Goal: Task Accomplishment & Management: Complete application form

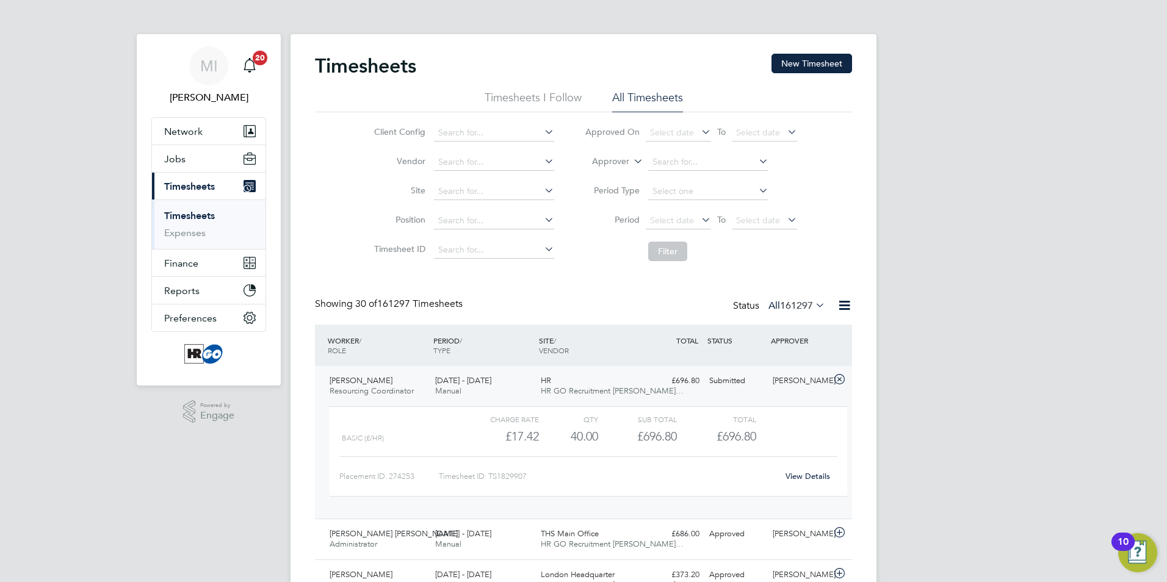
click at [839, 376] on icon at bounding box center [839, 380] width 15 height 10
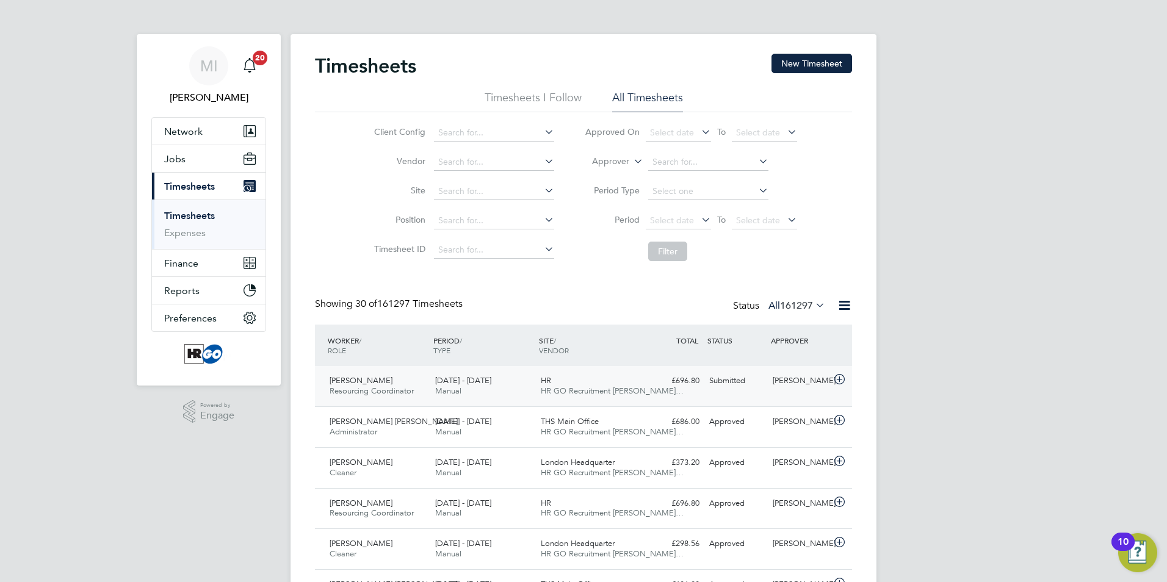
click at [840, 377] on icon at bounding box center [839, 380] width 15 height 10
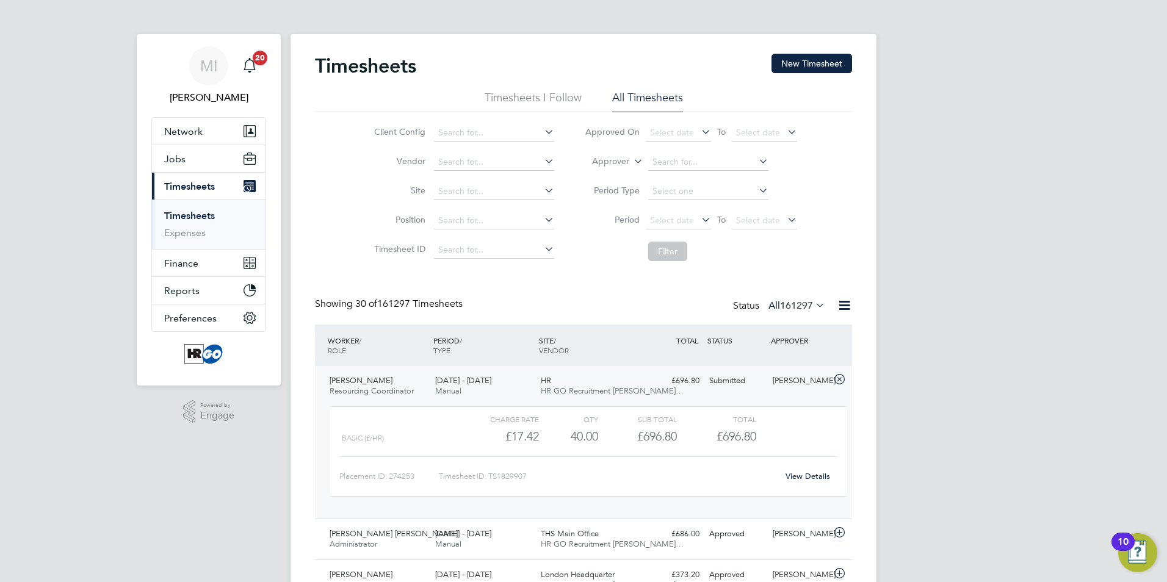
click at [805, 476] on link "View Details" at bounding box center [808, 476] width 45 height 10
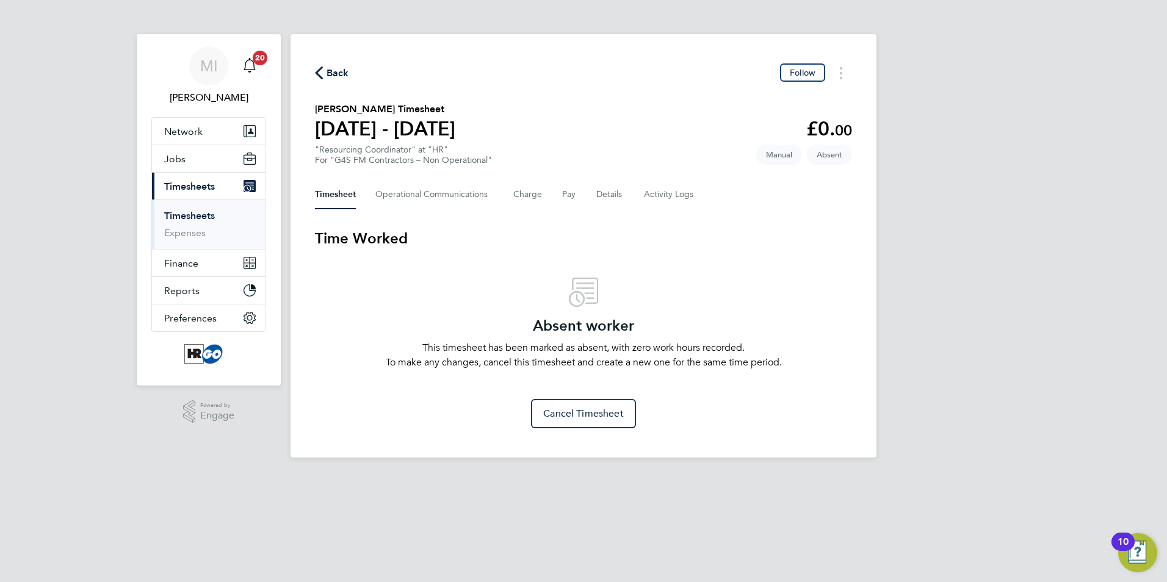
click at [197, 215] on link "Timesheets" at bounding box center [189, 216] width 51 height 12
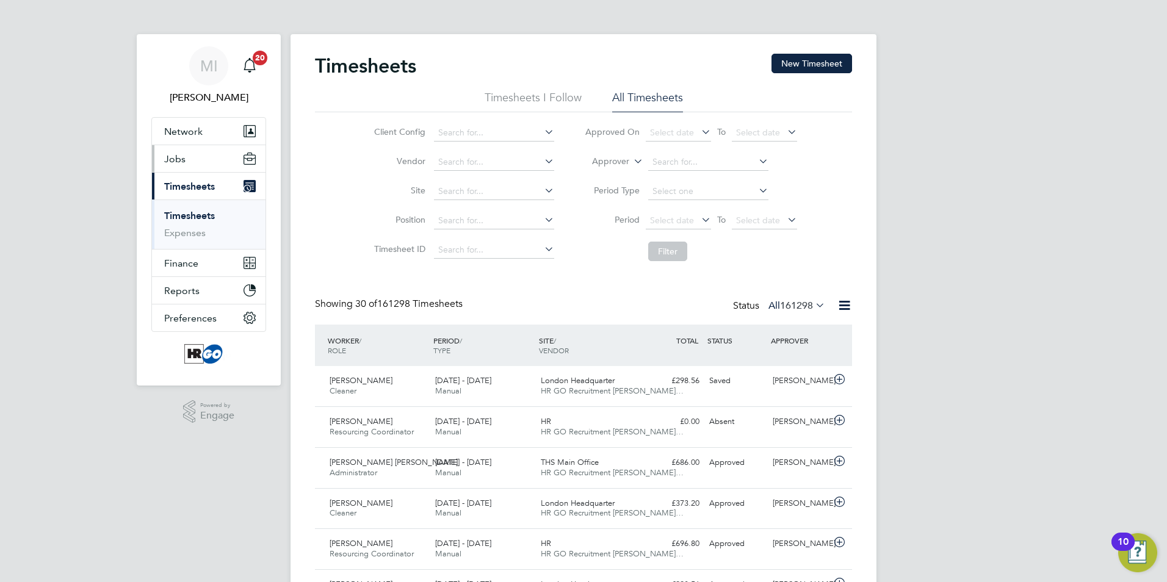
click at [173, 156] on span "Jobs" at bounding box center [174, 159] width 21 height 12
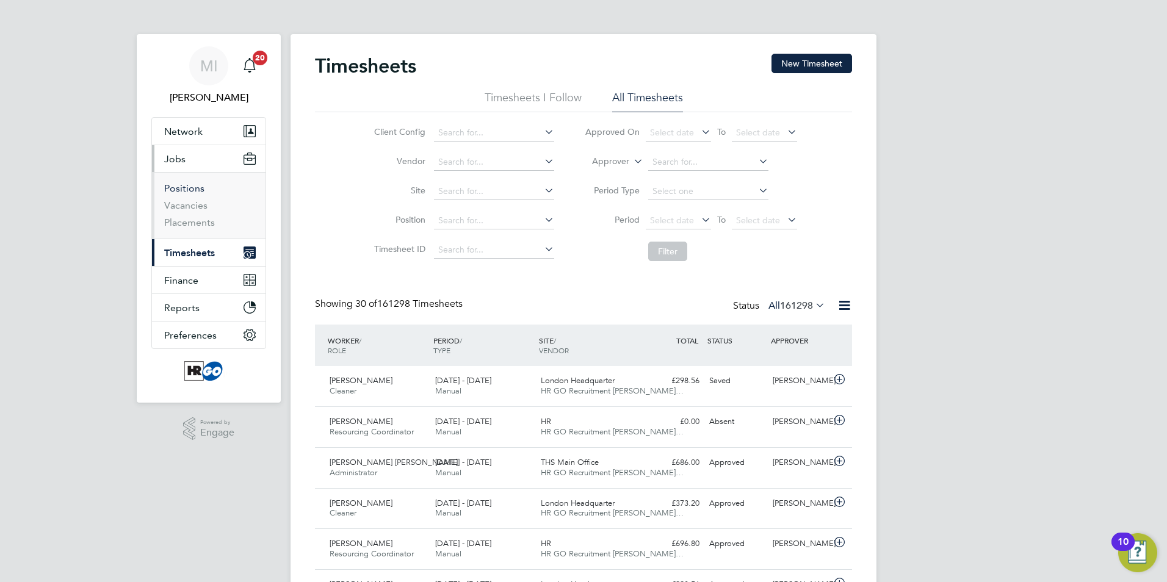
click at [184, 186] on link "Positions" at bounding box center [184, 189] width 40 height 12
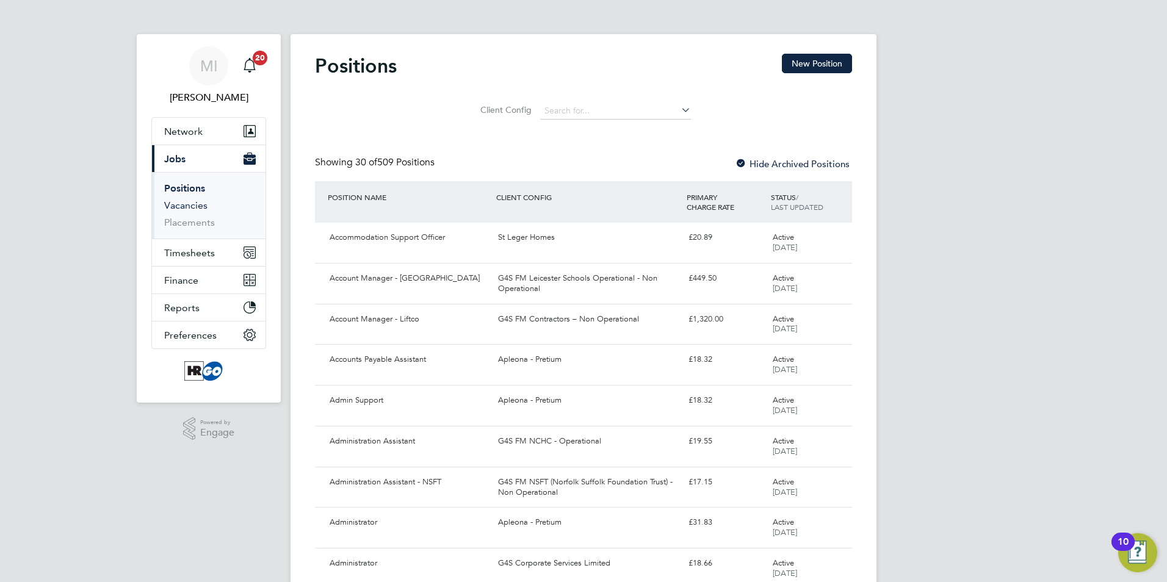
click at [189, 205] on link "Vacancies" at bounding box center [185, 206] width 43 height 12
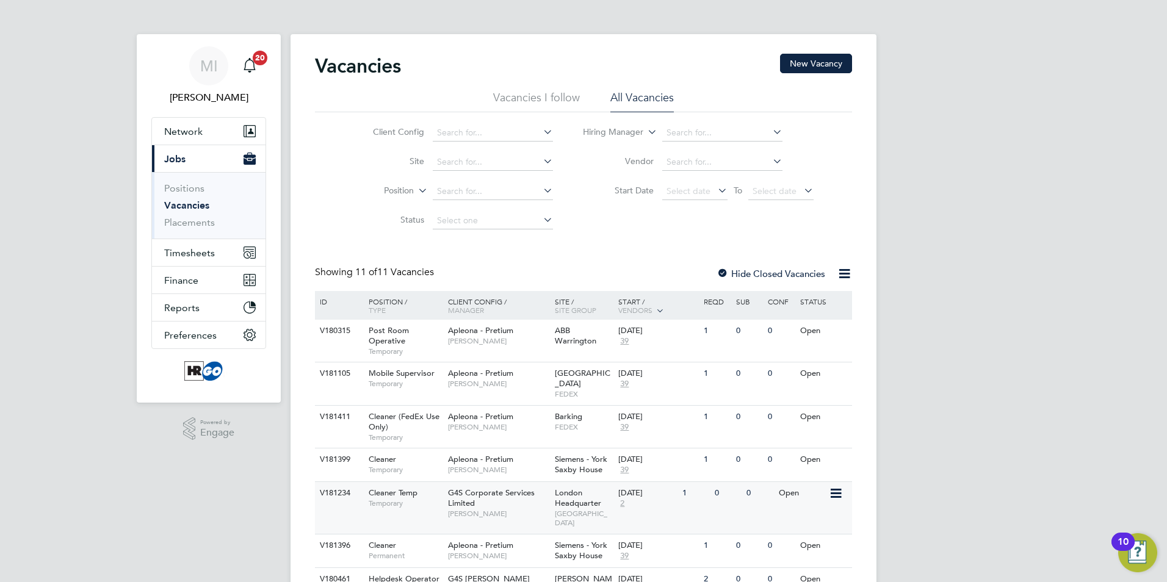
click at [518, 509] on span "[PERSON_NAME]" at bounding box center [498, 514] width 101 height 10
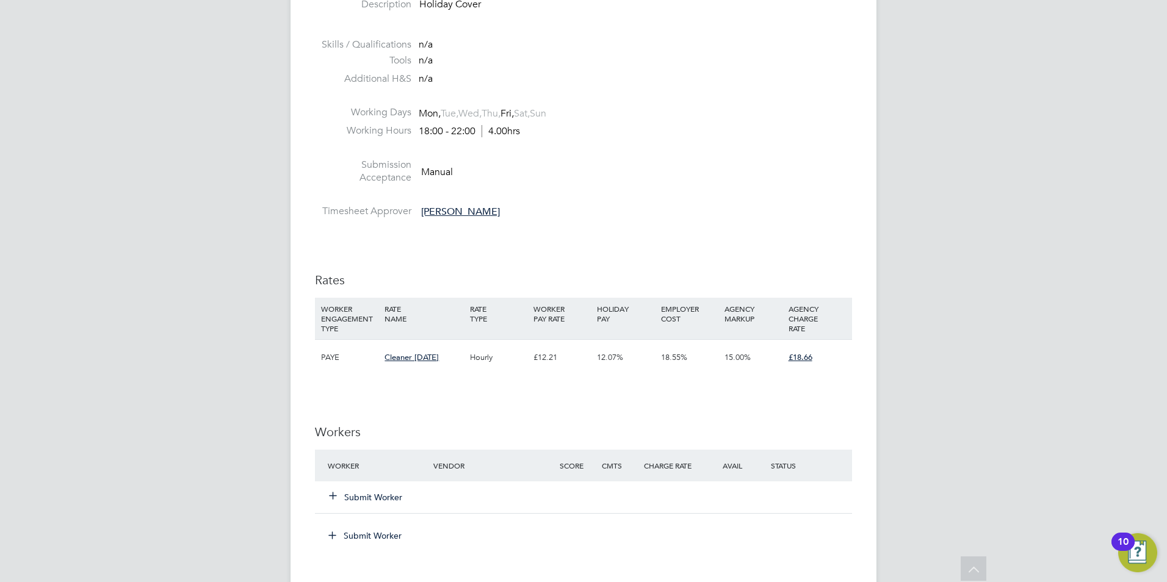
scroll to position [550, 0]
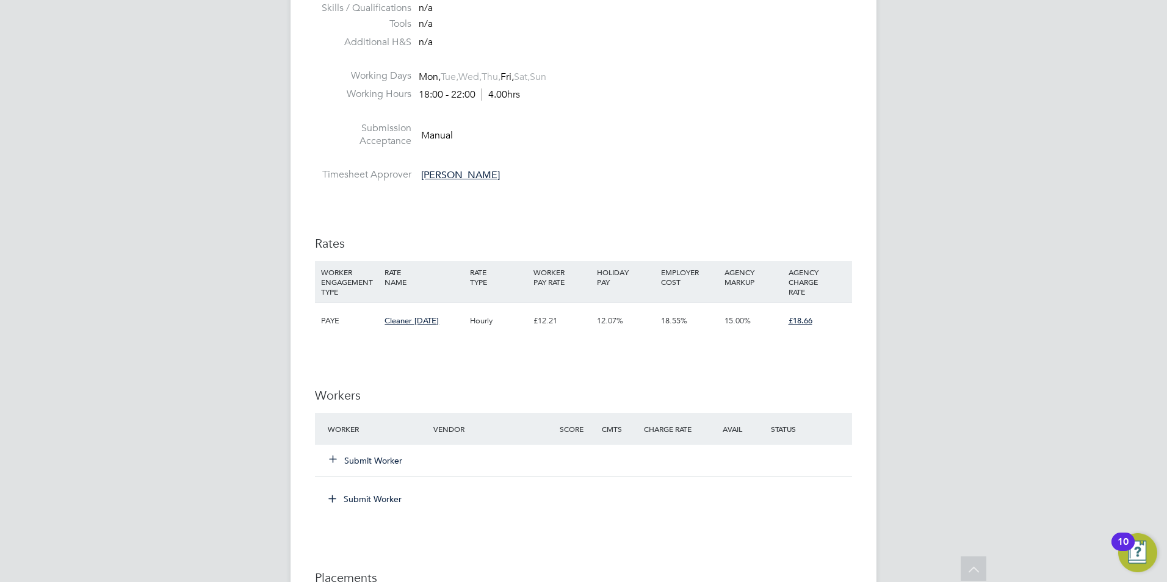
click at [353, 457] on button "Submit Worker" at bounding box center [366, 461] width 73 height 12
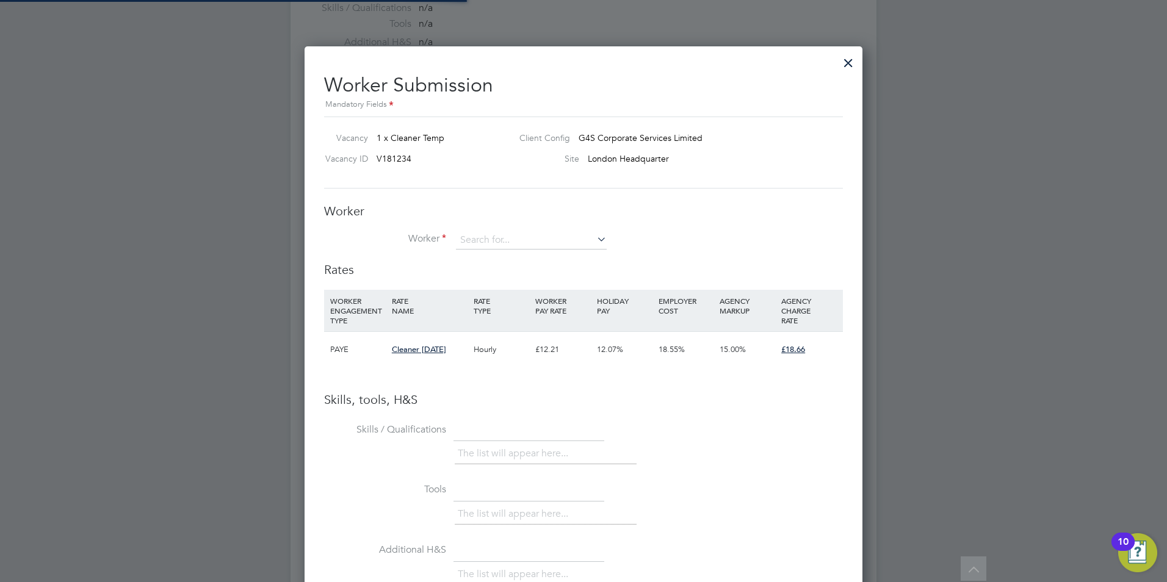
scroll to position [772, 559]
click at [470, 236] on input at bounding box center [531, 240] width 151 height 18
click at [514, 285] on li "Obinn a Ahaotu (2000011173)" at bounding box center [541, 291] width 172 height 16
type input "Obinna Ahaotu (2000011173)"
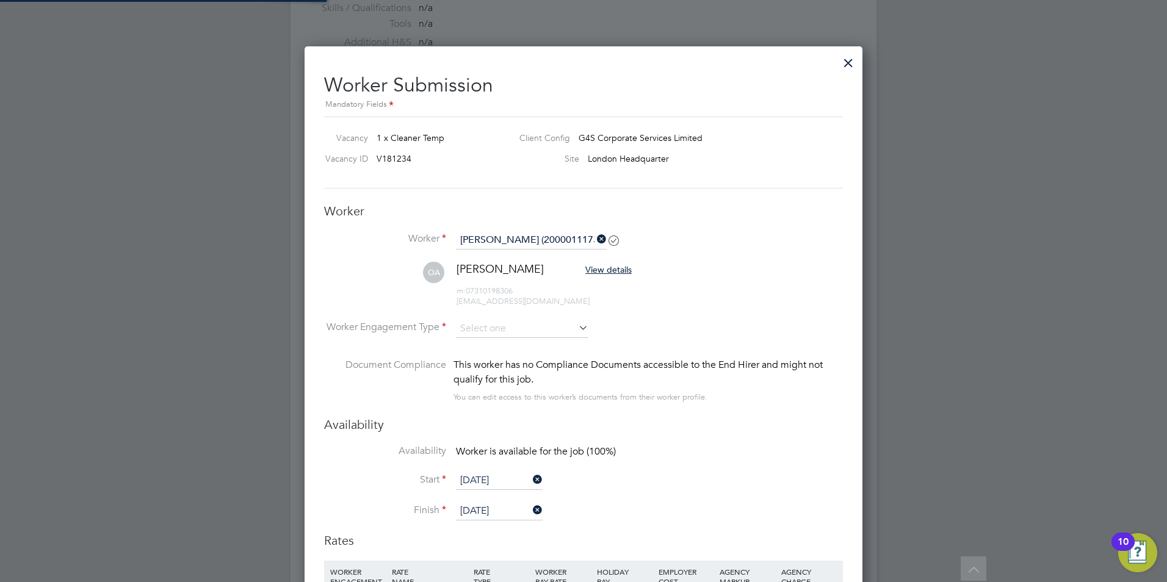
scroll to position [1043, 559]
click at [490, 324] on input at bounding box center [522, 329] width 132 height 18
click at [481, 358] on li "PAYE" at bounding box center [522, 362] width 134 height 16
type input "PAYE"
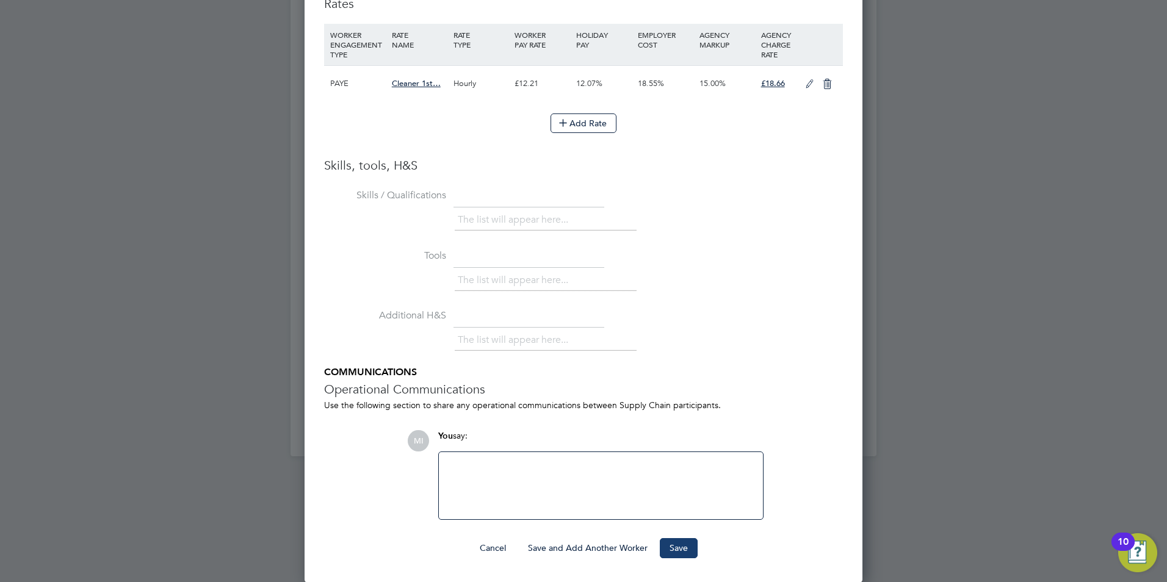
click at [677, 549] on button "Save" at bounding box center [679, 549] width 38 height 20
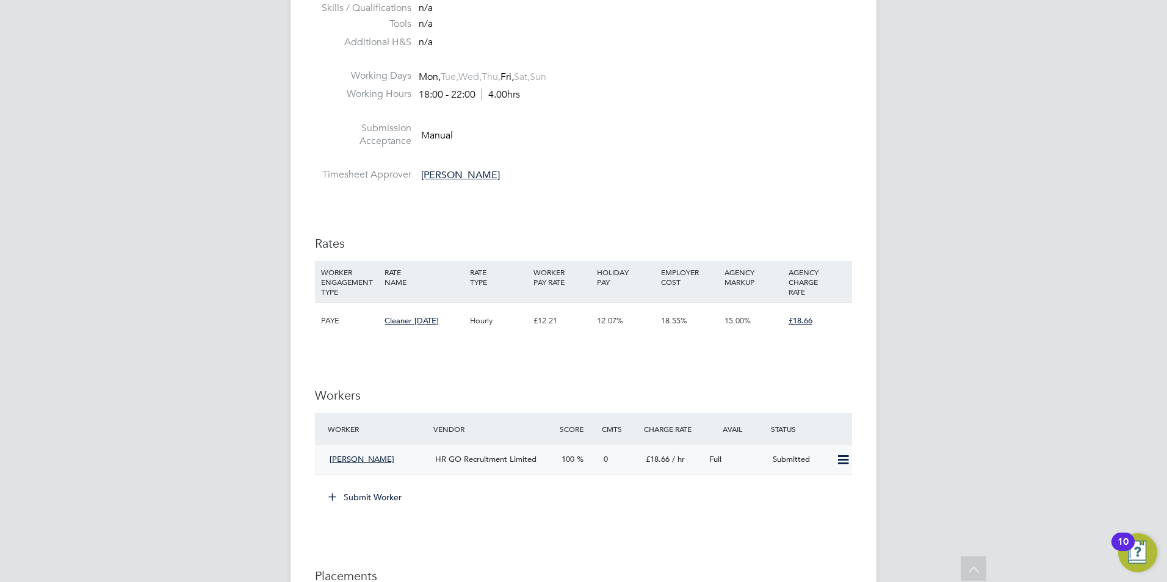
click at [843, 457] on icon at bounding box center [843, 460] width 15 height 10
click at [810, 523] on div "IR35 Determination IR35 Status Inside IR35 Status Determination Statement PAYE …" at bounding box center [583, 339] width 537 height 1260
